Goal: Book appointment/travel/reservation

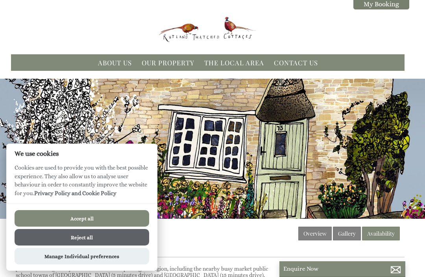
click at [114, 239] on button "Reject all" at bounding box center [82, 237] width 135 height 17
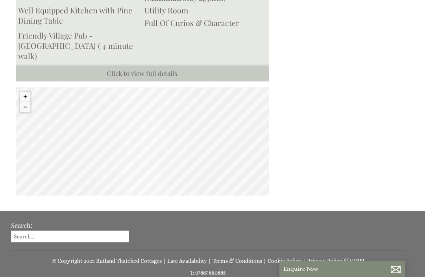
scroll to position [475, 0]
click at [28, 112] on button "Zoom out" at bounding box center [25, 107] width 10 height 10
click at [26, 112] on button "Zoom out" at bounding box center [25, 107] width 10 height 10
click at [28, 112] on button "Zoom out" at bounding box center [25, 107] width 10 height 10
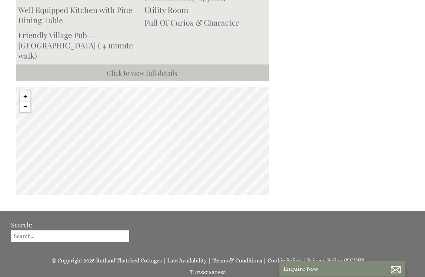
click at [28, 112] on button "Zoom out" at bounding box center [25, 107] width 10 height 10
click at [26, 112] on button "Zoom out" at bounding box center [25, 107] width 10 height 10
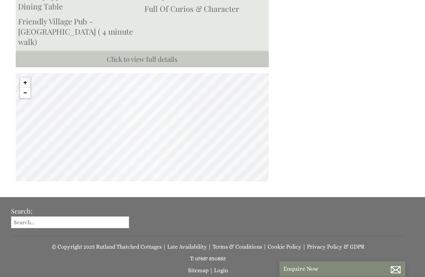
scroll to position [488, 0]
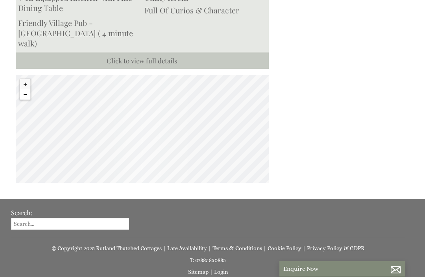
click at [27, 100] on button "Zoom out" at bounding box center [25, 94] width 10 height 10
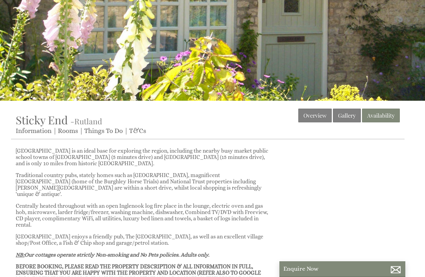
scroll to position [116, 0]
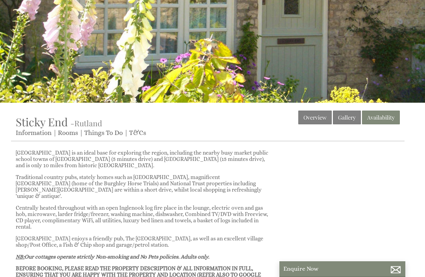
click at [350, 120] on link "Gallery" at bounding box center [347, 118] width 28 height 14
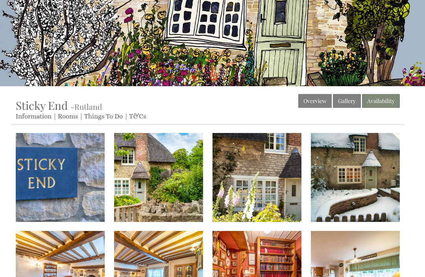
scroll to position [133, 0]
click at [54, 177] on img at bounding box center [60, 177] width 89 height 89
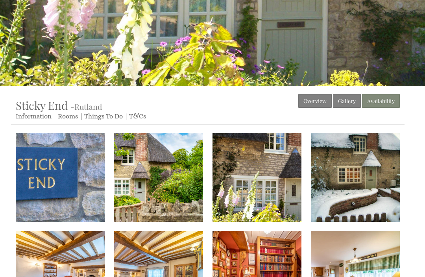
click at [390, 102] on link "Availability" at bounding box center [381, 101] width 38 height 14
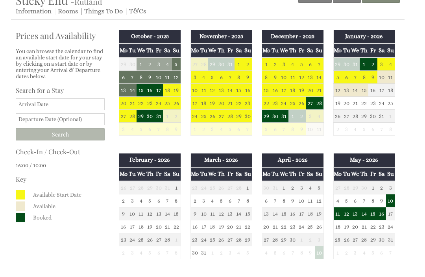
scroll to position [238, 0]
click at [125, 108] on td "20" at bounding box center [123, 103] width 9 height 13
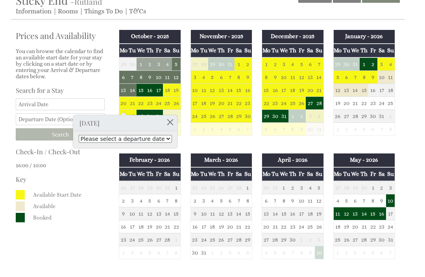
click at [84, 138] on select "Please select a departure date [DATE] - £459.00 [DATE] - £429.00 [DATE] - £399.…" at bounding box center [125, 139] width 93 height 8
select select "enquire/6852163"
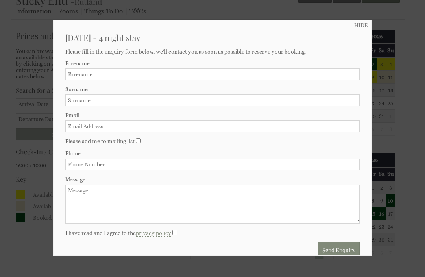
scroll to position [0, 0]
click at [365, 26] on link "HIDE" at bounding box center [360, 25] width 13 height 6
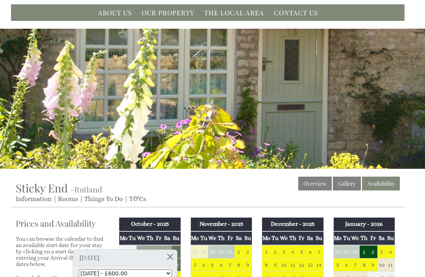
scroll to position [50, 0]
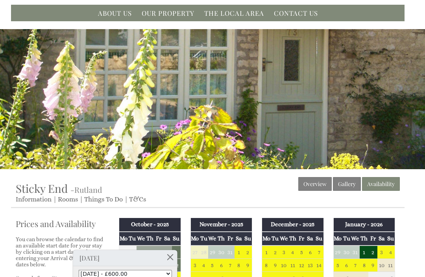
click at [314, 191] on link "Overview" at bounding box center [314, 184] width 33 height 14
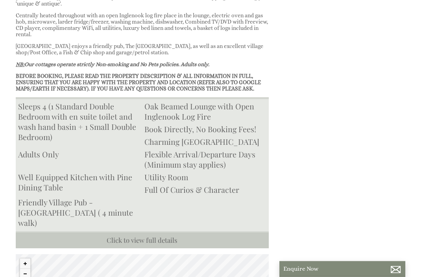
scroll to position [309, 0]
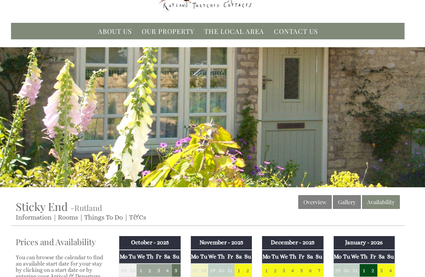
scroll to position [33, 0]
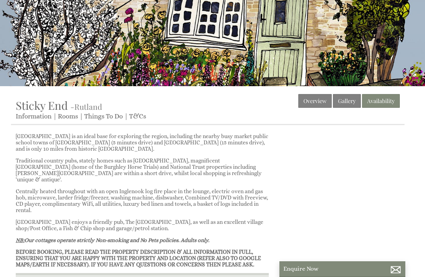
scroll to position [116, 0]
